Goal: Information Seeking & Learning: Learn about a topic

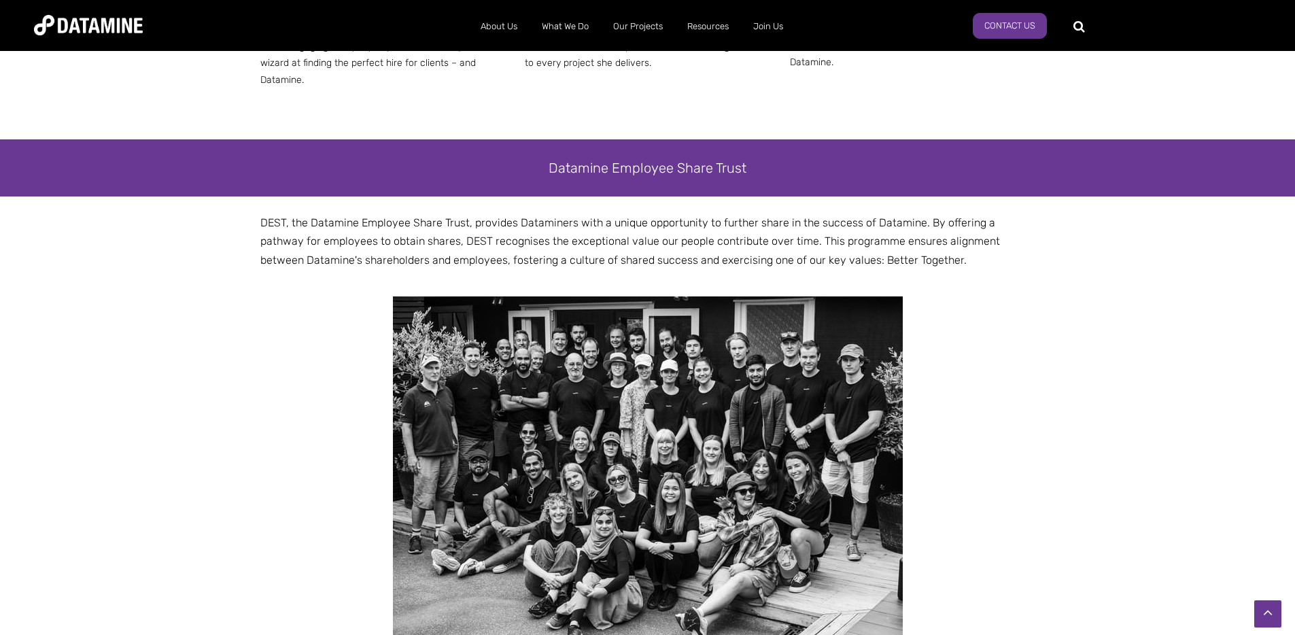
scroll to position [1784, 0]
click at [305, 216] on span "DEST, the Datamine Employee Share Trust, provides Dataminers with a unique oppo…" at bounding box center [630, 241] width 740 height 50
drag, startPoint x: 280, startPoint y: 183, endPoint x: 466, endPoint y: 184, distance: 185.6
click at [466, 216] on span "DEST, the Datamine Employee Share Trust, provides Dataminers with a unique oppo…" at bounding box center [630, 241] width 740 height 50
copy span "DEST, the Datamine Employee Share Trust"
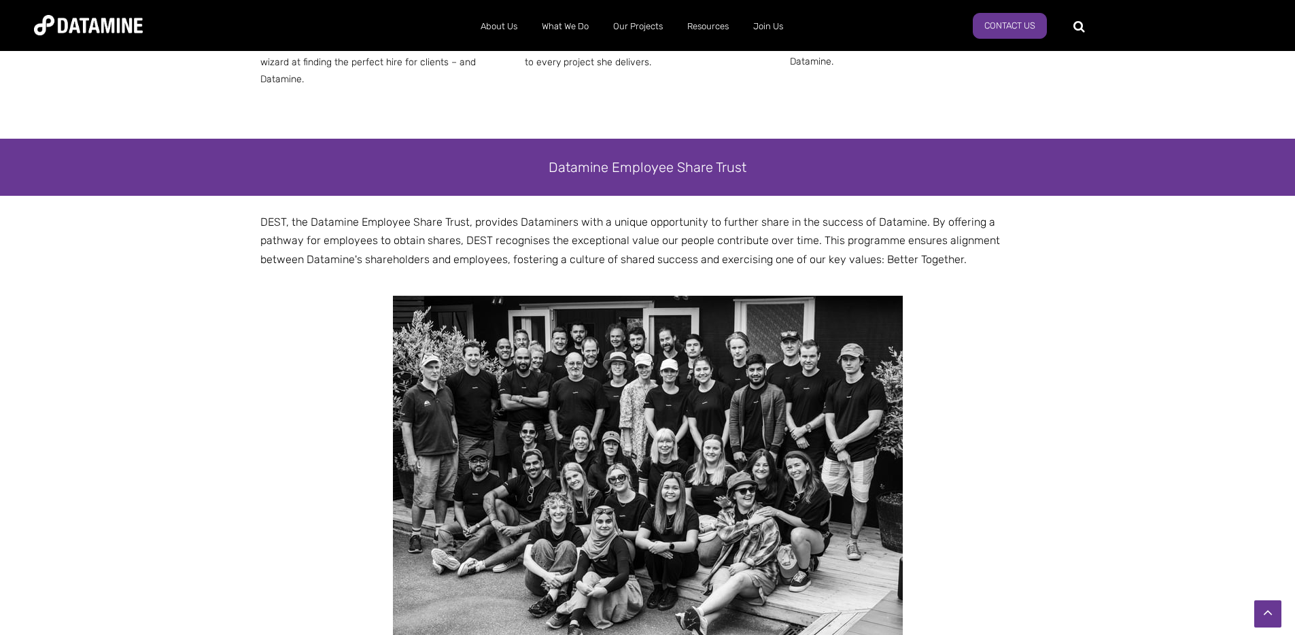
click at [537, 216] on span "DEST, the Datamine Employee Share Trust, provides Dataminers with a unique oppo…" at bounding box center [630, 241] width 740 height 50
drag, startPoint x: 475, startPoint y: 187, endPoint x: 704, endPoint y: 184, distance: 229.2
click at [704, 216] on span "DEST, the Datamine Employee Share Trust, provides Dataminers with a unique oppo…" at bounding box center [630, 241] width 740 height 50
drag, startPoint x: 910, startPoint y: 224, endPoint x: 921, endPoint y: 186, distance: 40.3
click at [921, 216] on span "DEST, the Datamine Employee Share Trust, provides Dataminers with a unique oppo…" at bounding box center [630, 241] width 740 height 50
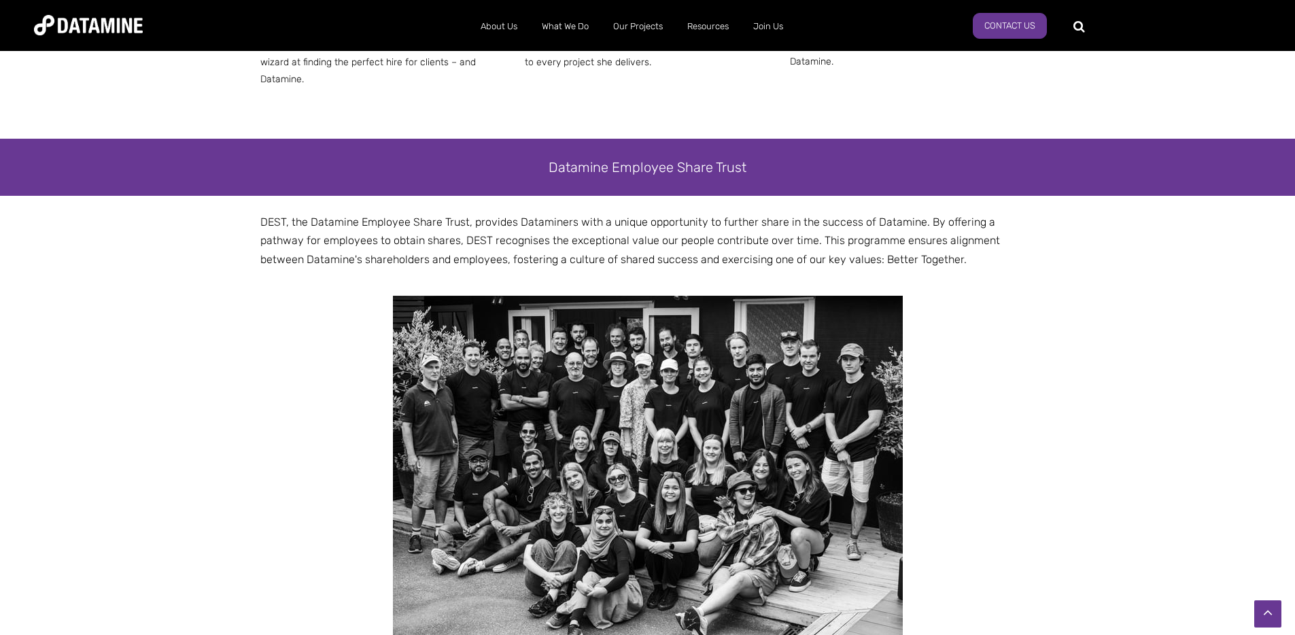
copy span "By offering a pathway for employees to obtain shares, DEST recognises the excep…"
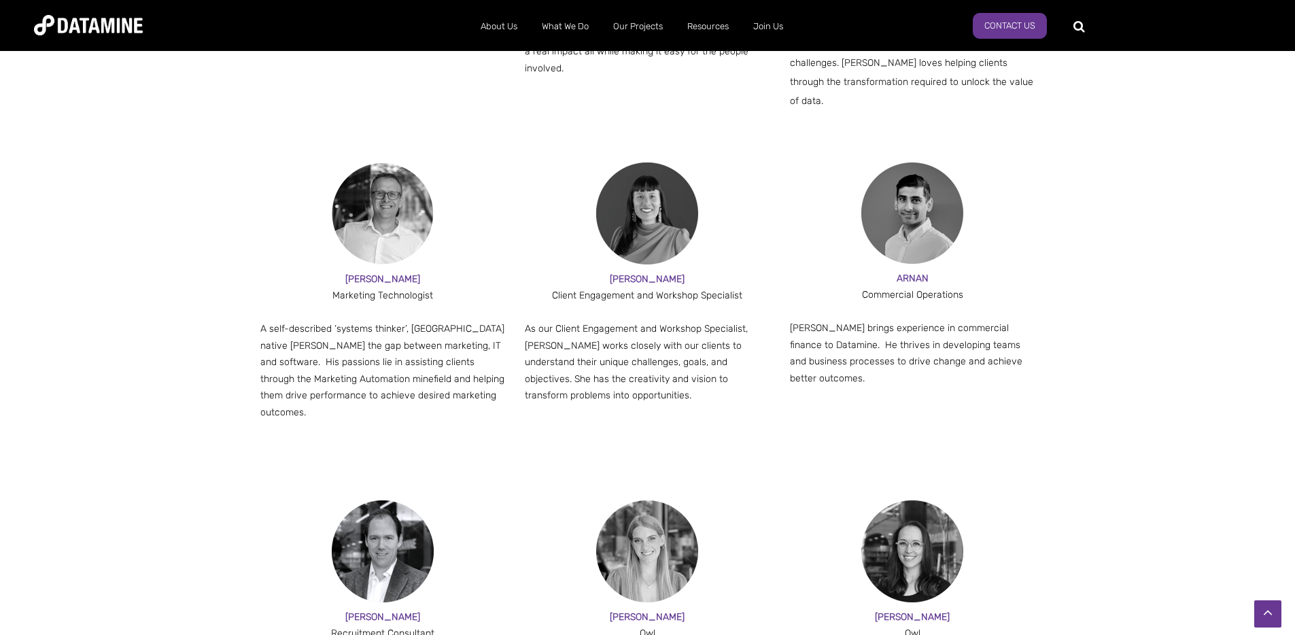
scroll to position [1145, 0]
